Goal: Contribute content: Add original content to the website for others to see

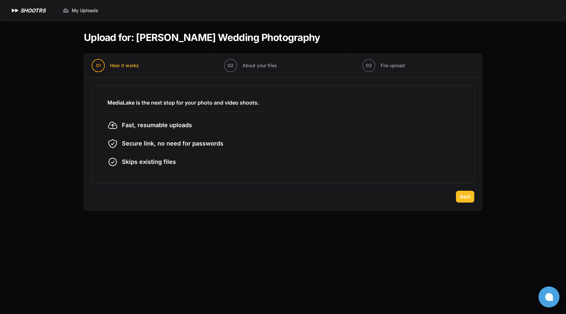
click at [460, 196] on span "Next" at bounding box center [465, 196] width 10 height 7
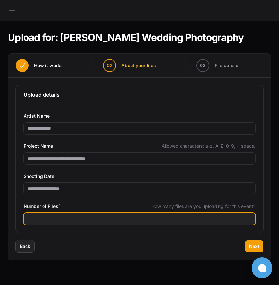
click at [92, 220] on input "Number of Files *" at bounding box center [140, 219] width 232 height 12
type input "****"
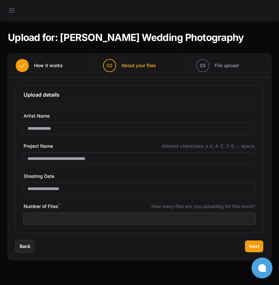
click at [170, 257] on div "Back Next" at bounding box center [140, 250] width 264 height 20
click at [252, 247] on span "Next" at bounding box center [254, 246] width 10 height 7
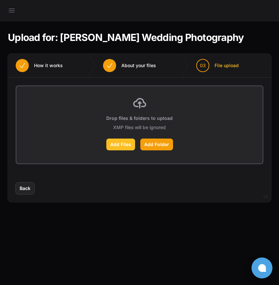
click at [127, 146] on label "Add Files" at bounding box center [120, 145] width 29 height 12
click at [0, 0] on input "Add Files" at bounding box center [0, 0] width 0 height 0
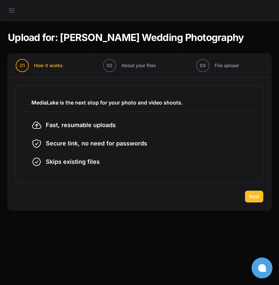
click at [253, 200] on button "Next" at bounding box center [254, 197] width 18 height 12
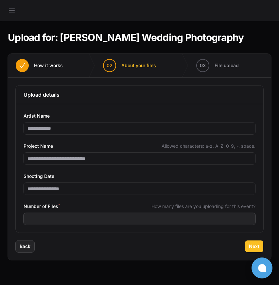
click at [255, 246] on span "Next" at bounding box center [254, 246] width 10 height 7
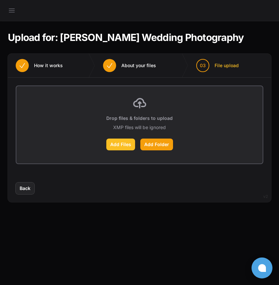
click at [125, 145] on label "Add Files" at bounding box center [120, 145] width 29 height 12
click at [0, 0] on input "Add Files" at bounding box center [0, 0] width 0 height 0
